Goal: Information Seeking & Learning: Find specific fact

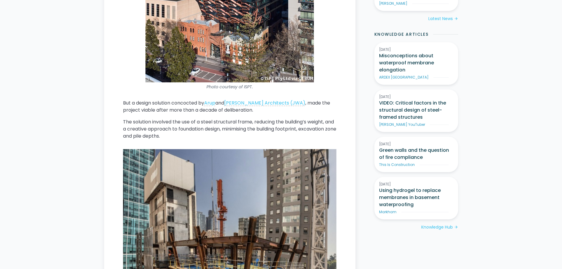
scroll to position [531, 0]
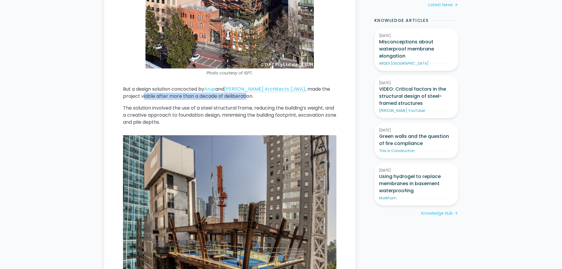
drag, startPoint x: 143, startPoint y: 96, endPoint x: 248, endPoint y: 99, distance: 105.6
click at [248, 99] on p "But a design solution concocted by Arup and John Wardle Architects (JWA) , made…" at bounding box center [229, 92] width 213 height 14
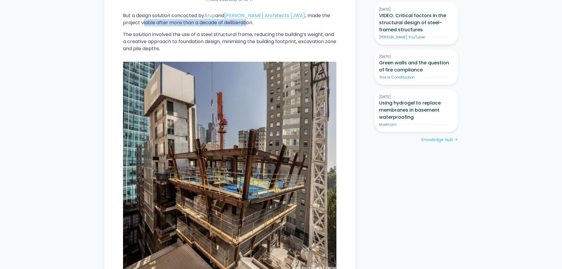
scroll to position [678, 0]
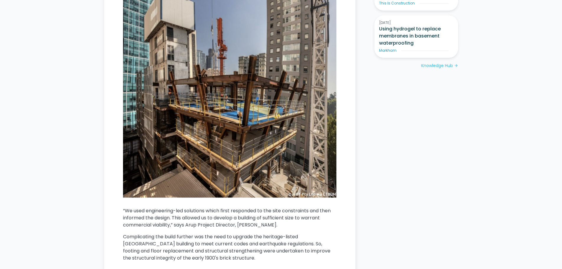
drag, startPoint x: 123, startPoint y: 210, endPoint x: 283, endPoint y: 227, distance: 161.5
click at [283, 227] on p "“We used engineering-led solutions which first responded to the site constraint…" at bounding box center [229, 217] width 213 height 21
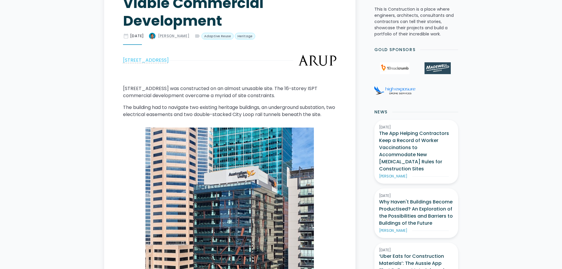
scroll to position [147, 0]
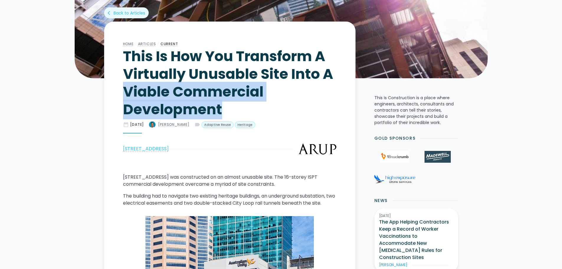
drag, startPoint x: 126, startPoint y: 91, endPoint x: 219, endPoint y: 104, distance: 93.8
click at [219, 104] on h1 "This Is How You Transform A Virtually Unusable Site Into A Viable Commercial De…" at bounding box center [229, 82] width 213 height 71
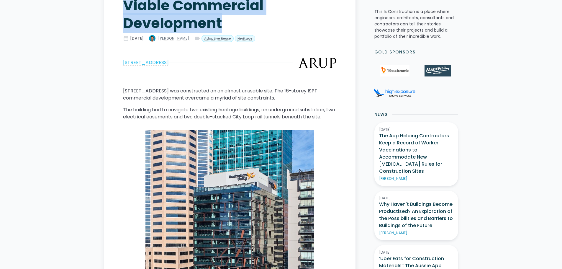
scroll to position [236, 0]
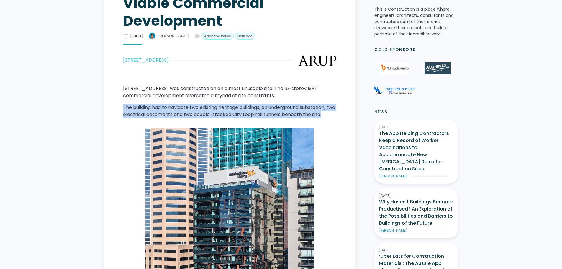
drag, startPoint x: 122, startPoint y: 107, endPoint x: 334, endPoint y: 116, distance: 211.5
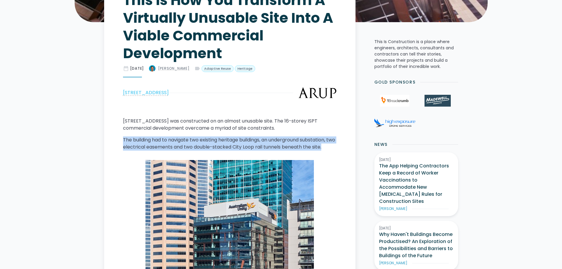
scroll to position [206, 0]
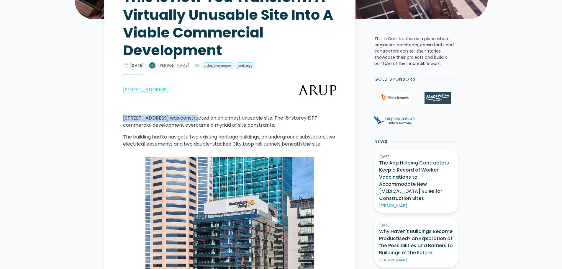
drag, startPoint x: 188, startPoint y: 117, endPoint x: 123, endPoint y: 113, distance: 64.9
copy p "271 Spring Street, Melbourne"
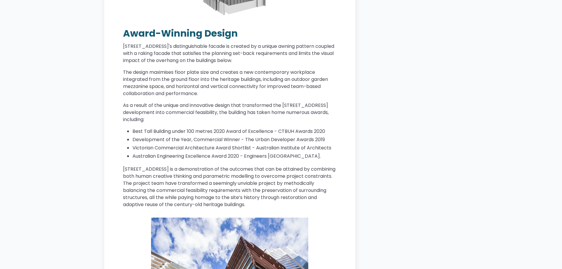
scroll to position [1798, 0]
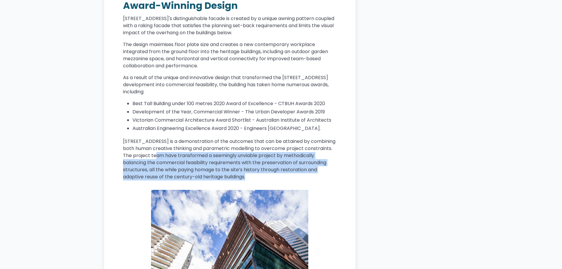
drag, startPoint x: 162, startPoint y: 140, endPoint x: 258, endPoint y: 169, distance: 100.1
click at [258, 169] on div "271 Spring Street, Melbourne was constructed on an almost unusable site. The 16…" at bounding box center [229, 69] width 213 height 3094
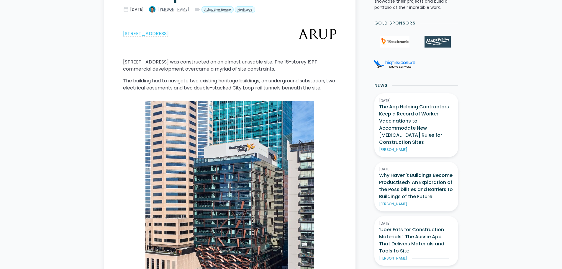
scroll to position [206, 0]
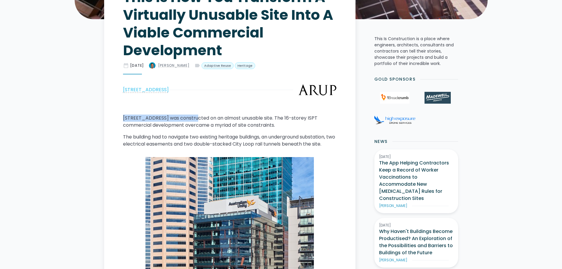
drag, startPoint x: 172, startPoint y: 116, endPoint x: 113, endPoint y: 118, distance: 58.7
copy p "271 Spring Street, Melbourne"
drag, startPoint x: 188, startPoint y: 118, endPoint x: 114, endPoint y: 117, distance: 74.0
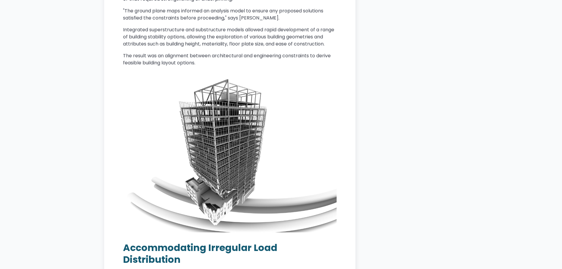
scroll to position [1268, 0]
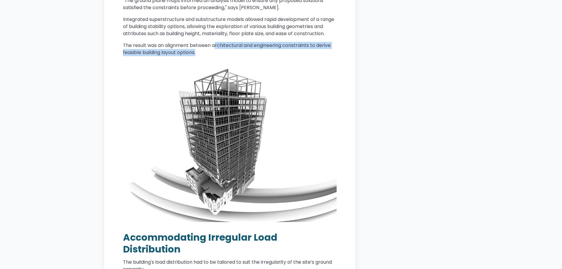
drag, startPoint x: 215, startPoint y: 46, endPoint x: 259, endPoint y: 51, distance: 44.4
click at [259, 51] on p "The result was an alignment between architectural and engineering constraints t…" at bounding box center [229, 49] width 213 height 14
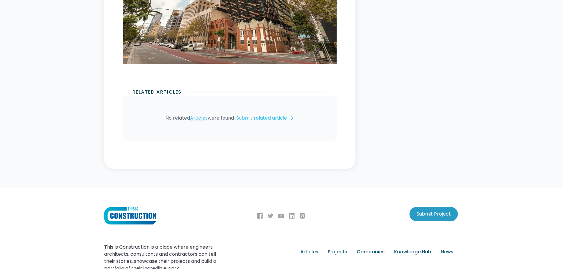
scroll to position [3405, 0]
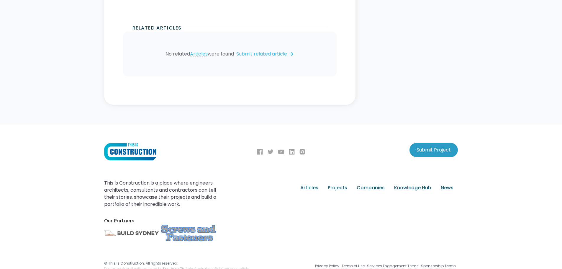
click at [132, 143] on img at bounding box center [130, 152] width 52 height 18
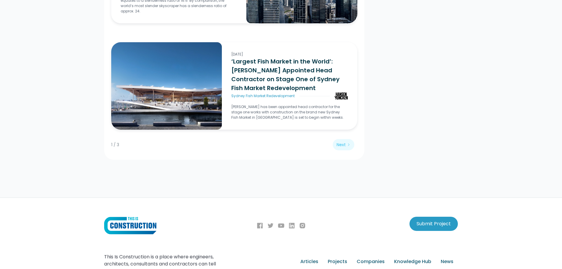
scroll to position [1382, 0]
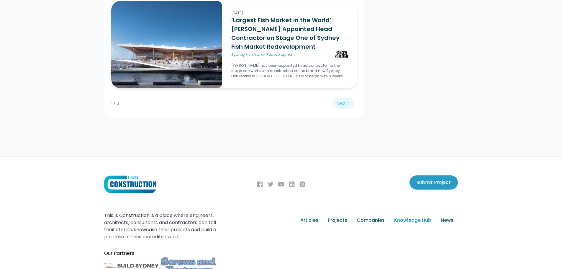
click at [418, 216] on div "Knowledge Hub" at bounding box center [412, 219] width 37 height 7
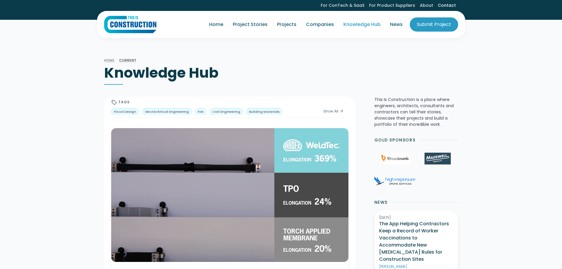
click at [447, 5] on link "Contact" at bounding box center [446, 5] width 23 height 11
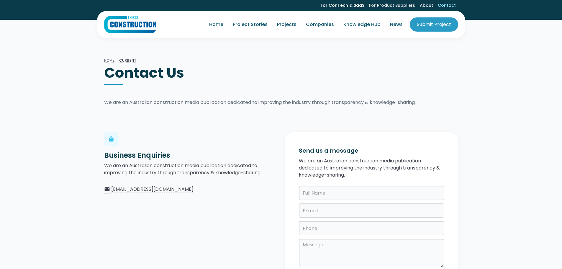
click at [348, 6] on link "For ConTech & SaaS" at bounding box center [342, 5] width 48 height 11
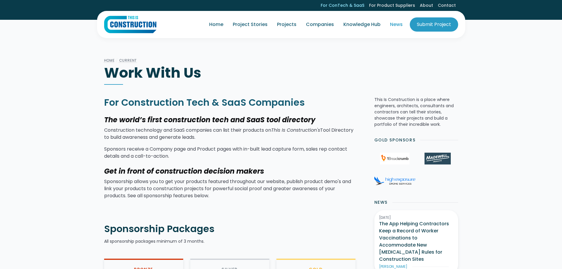
click at [397, 22] on link "News" at bounding box center [396, 24] width 22 height 17
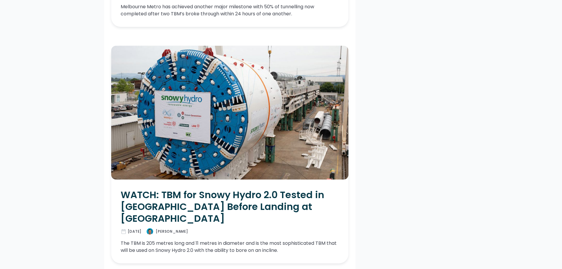
scroll to position [2417, 0]
